Goal: Transaction & Acquisition: Purchase product/service

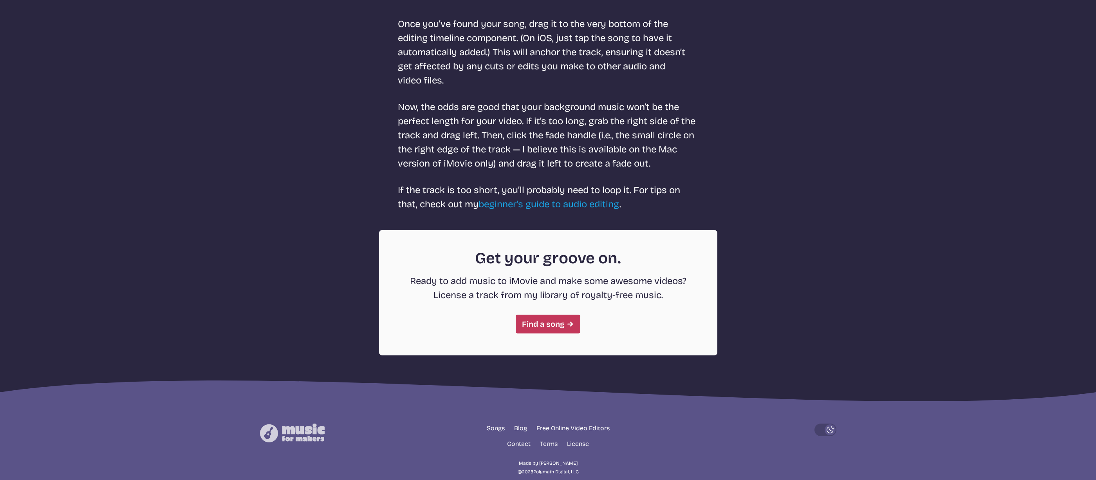
scroll to position [1951, 0]
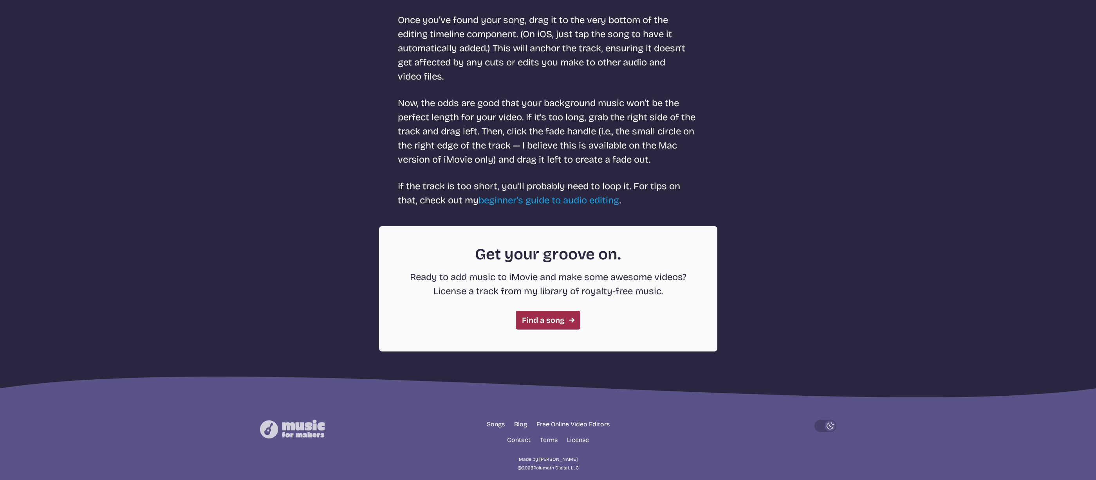
click at [539, 329] on link "Find a song" at bounding box center [548, 320] width 65 height 19
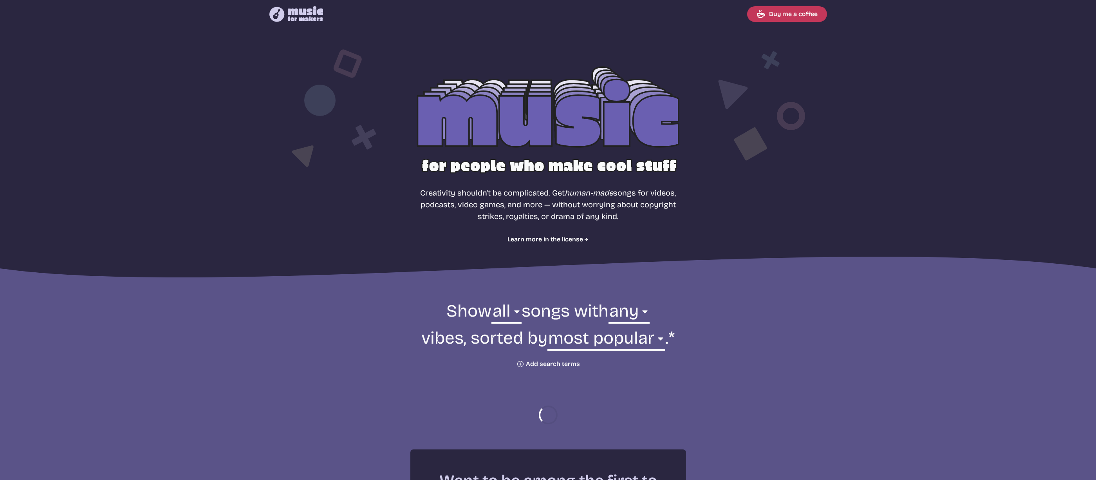
select select "most popular"
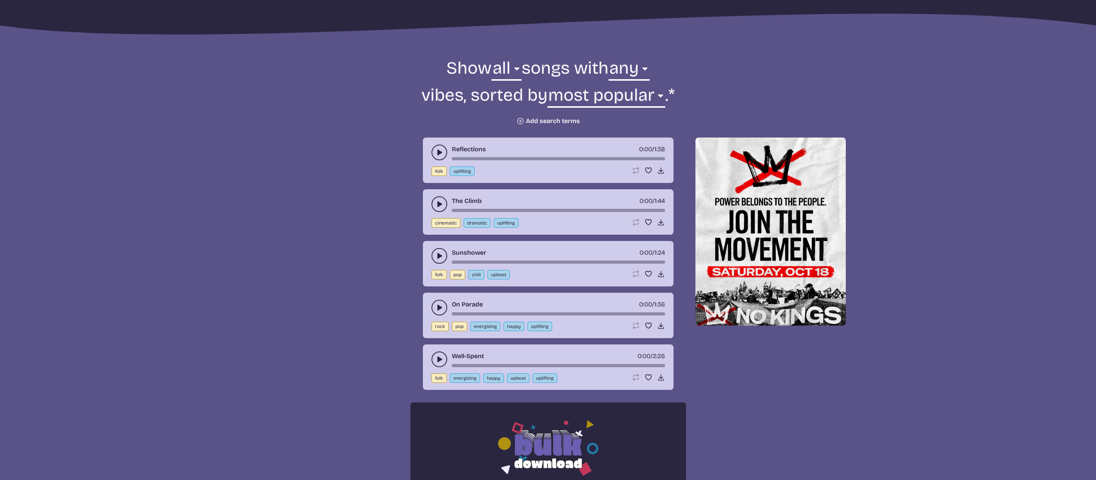
click at [436, 204] on icon "play-pause toggle" at bounding box center [440, 204] width 8 height 8
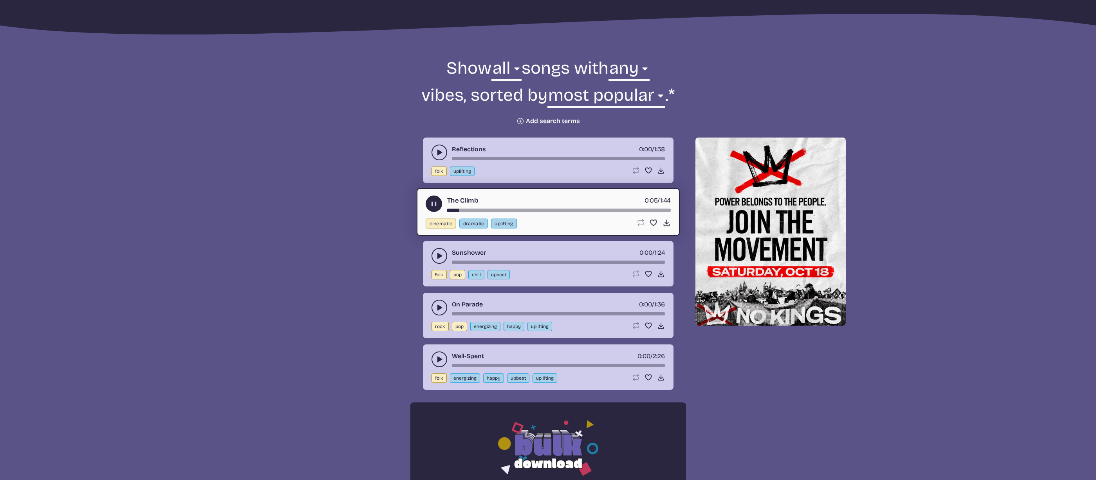
click at [439, 147] on button "play-pause toggle" at bounding box center [440, 153] width 16 height 16
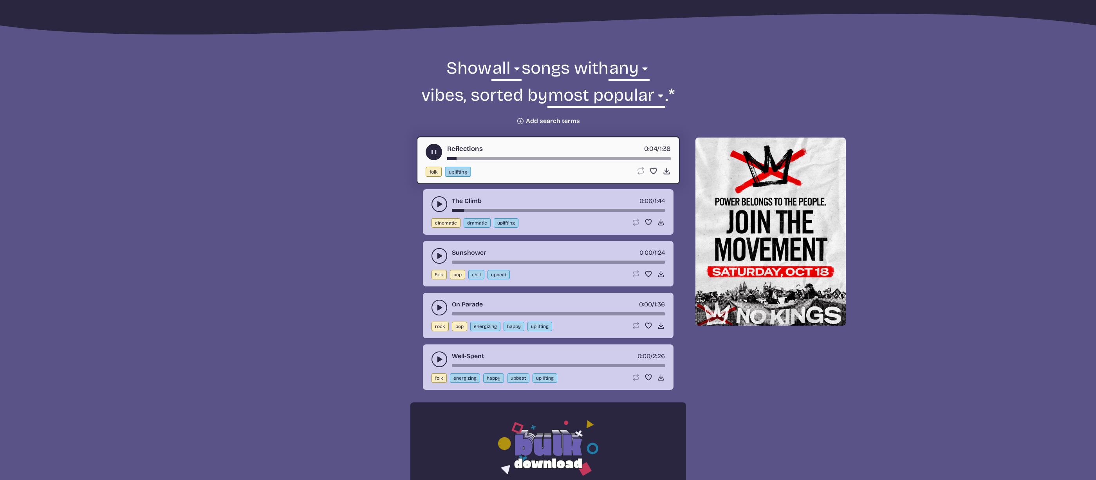
click at [539, 157] on div "song-time-bar" at bounding box center [559, 158] width 224 height 3
click at [437, 360] on icon "play-pause toggle" at bounding box center [440, 359] width 8 height 8
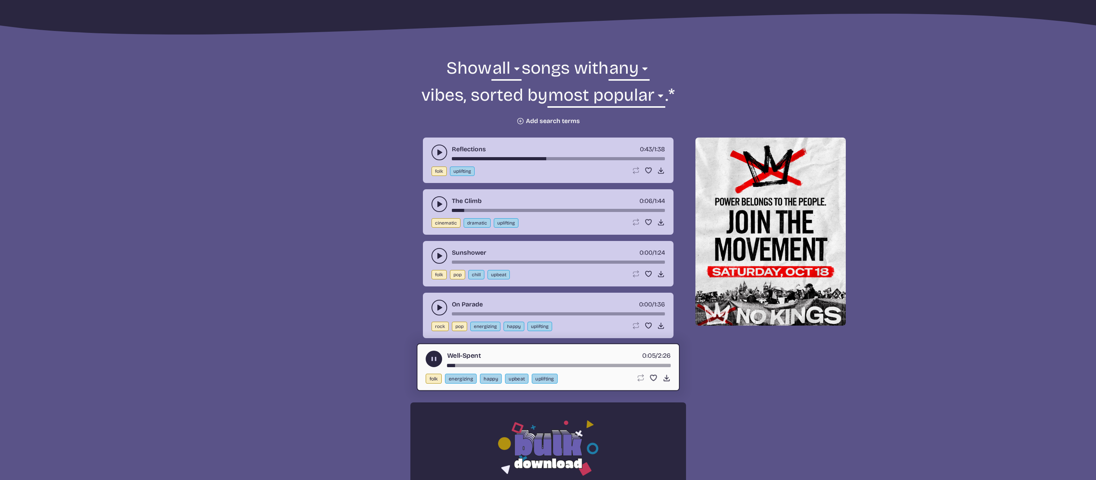
click at [437, 303] on button "play-pause toggle" at bounding box center [440, 308] width 16 height 16
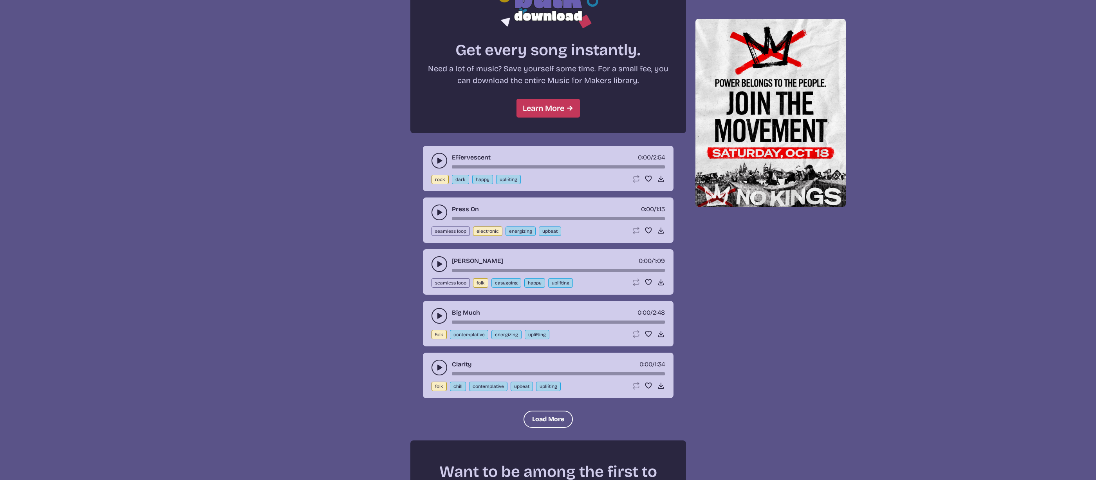
scroll to position [709, 0]
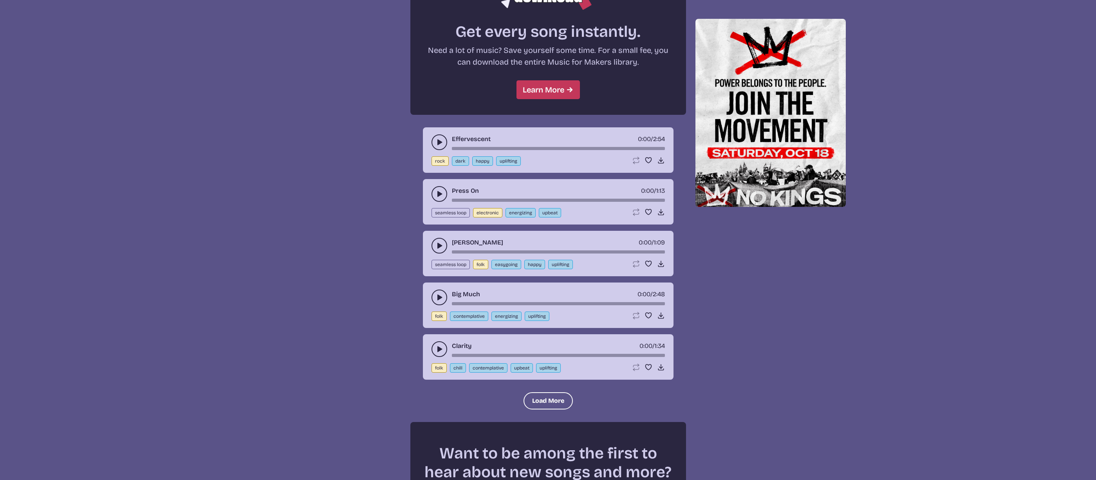
click at [433, 139] on button "play-pause toggle" at bounding box center [440, 142] width 16 height 16
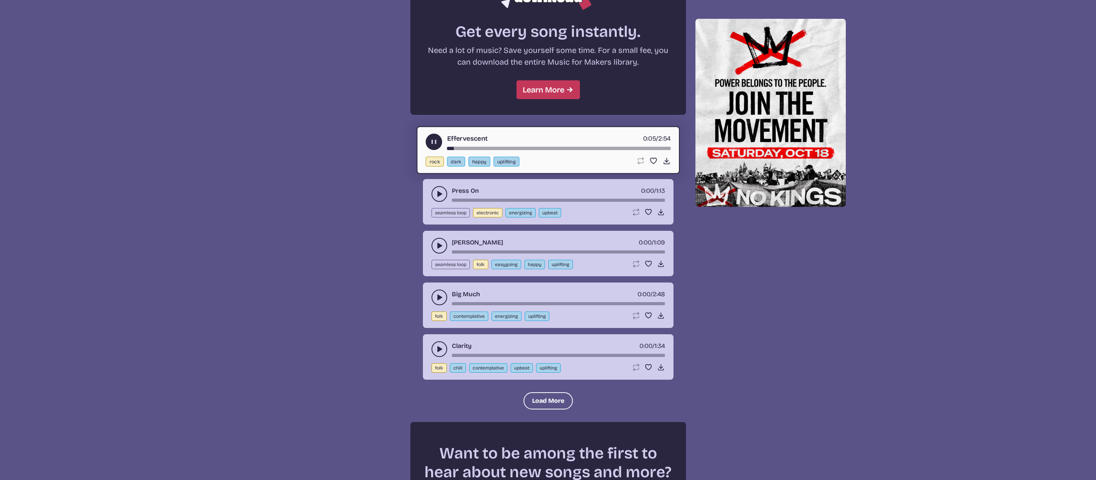
click at [439, 195] on use "play-pause toggle" at bounding box center [440, 194] width 8 height 8
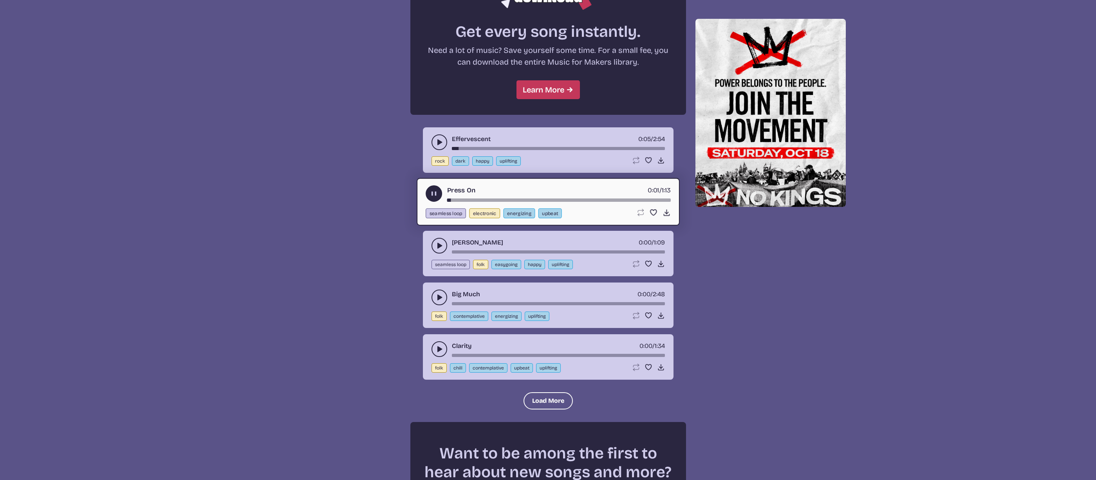
click at [526, 199] on div "song-time-bar" at bounding box center [559, 200] width 224 height 3
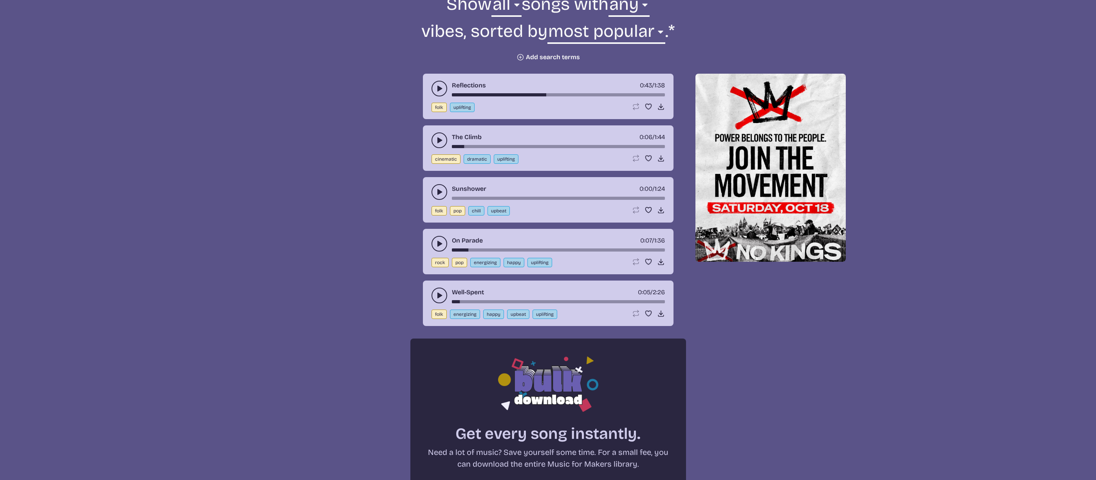
scroll to position [142, 0]
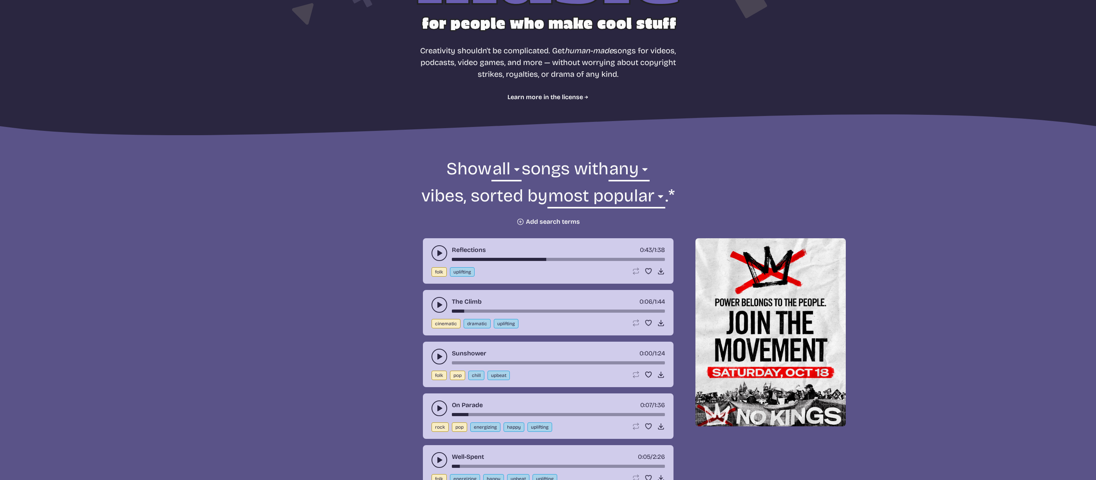
click at [438, 300] on button "play-pause toggle" at bounding box center [440, 305] width 16 height 16
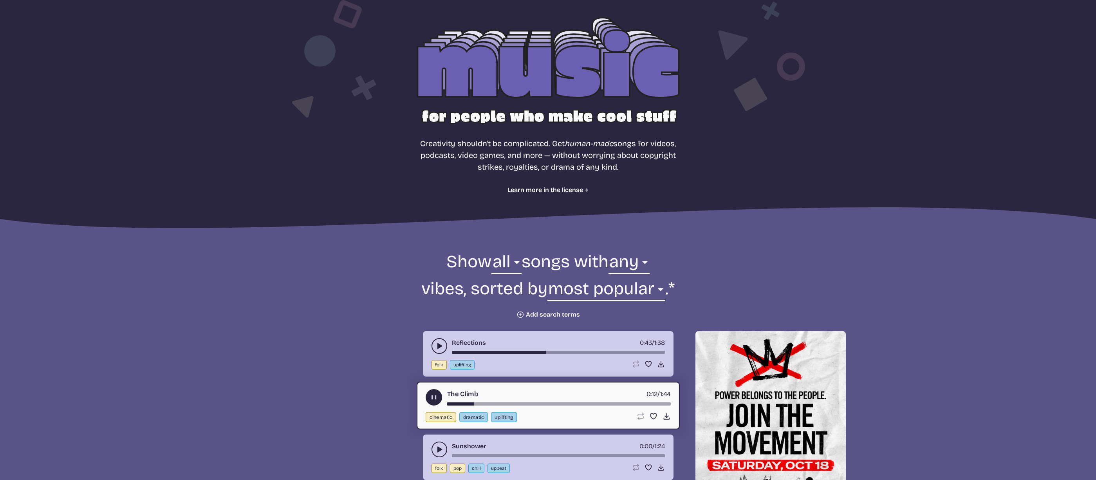
scroll to position [0, 0]
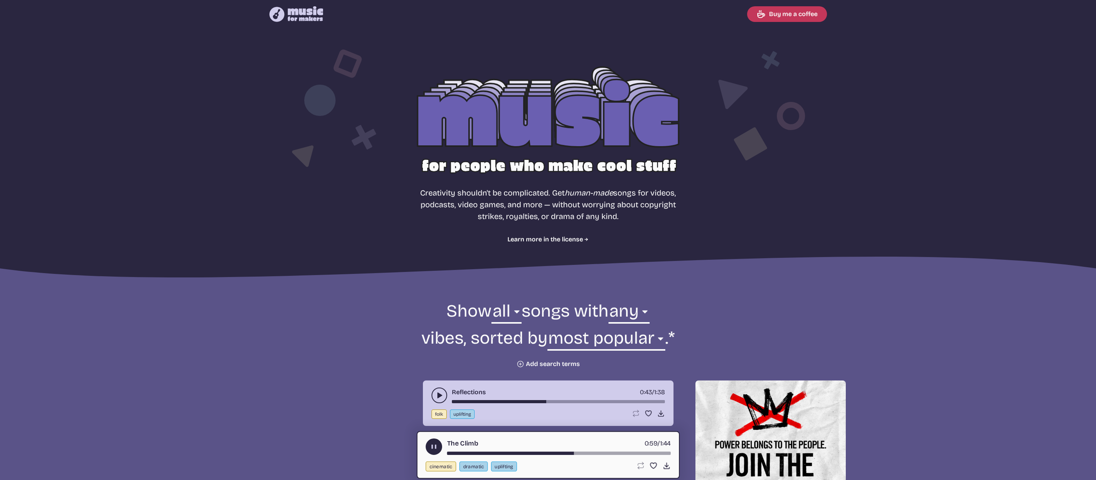
click at [150, 23] on header "Music for Makers logo Music for Makers logo Buy me a coffee" at bounding box center [548, 14] width 1096 height 28
click at [429, 445] on button "play-pause toggle" at bounding box center [434, 446] width 16 height 16
